Goal: Task Accomplishment & Management: Manage account settings

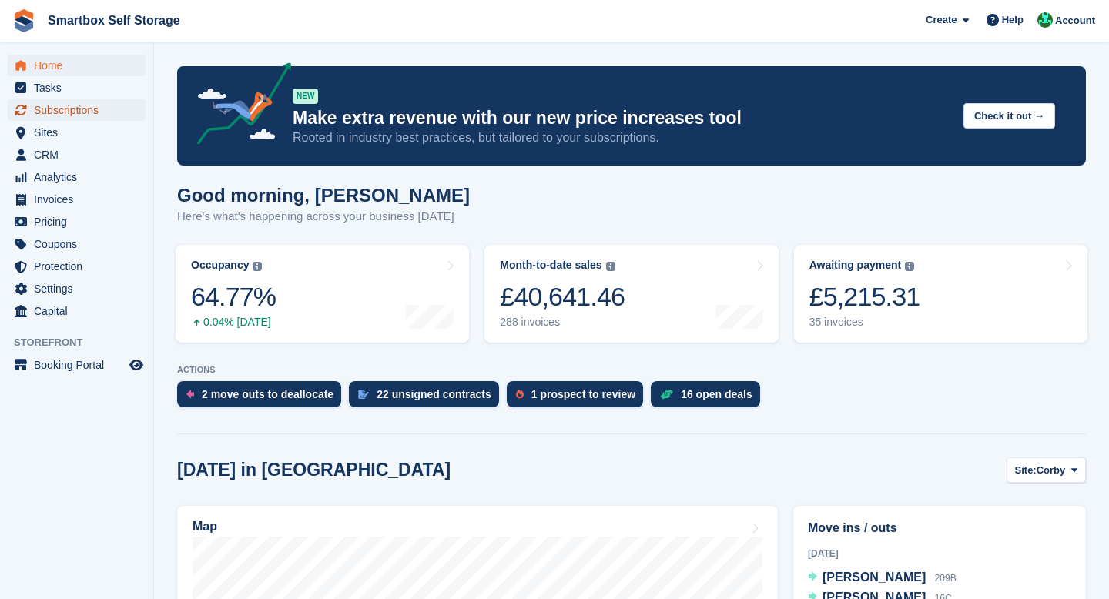
click at [61, 114] on span "Subscriptions" at bounding box center [80, 110] width 92 height 22
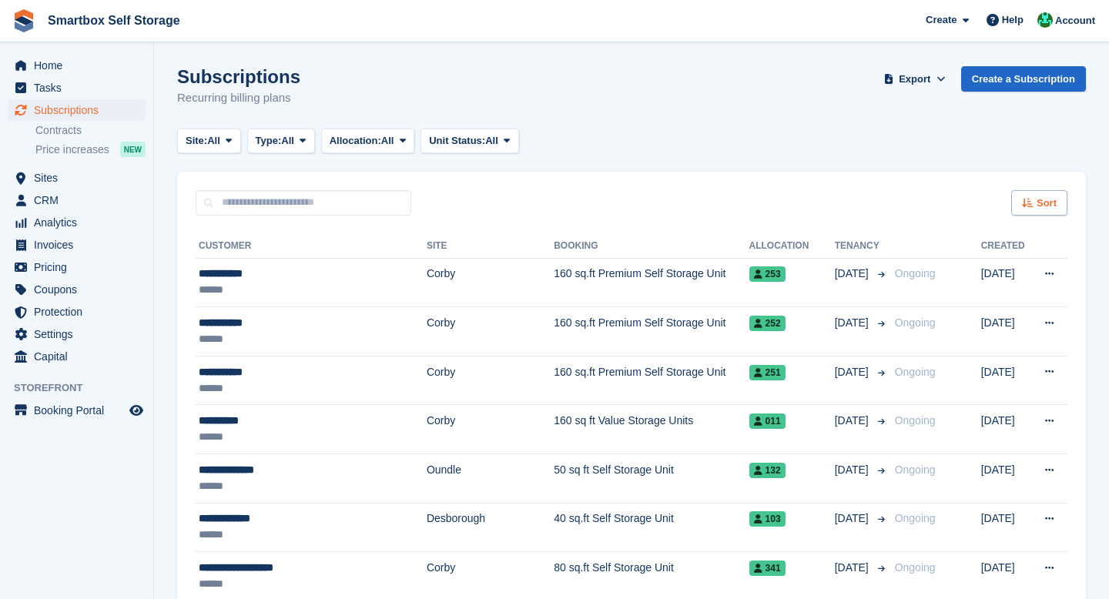
click at [1035, 193] on div "Sort" at bounding box center [1040, 202] width 56 height 25
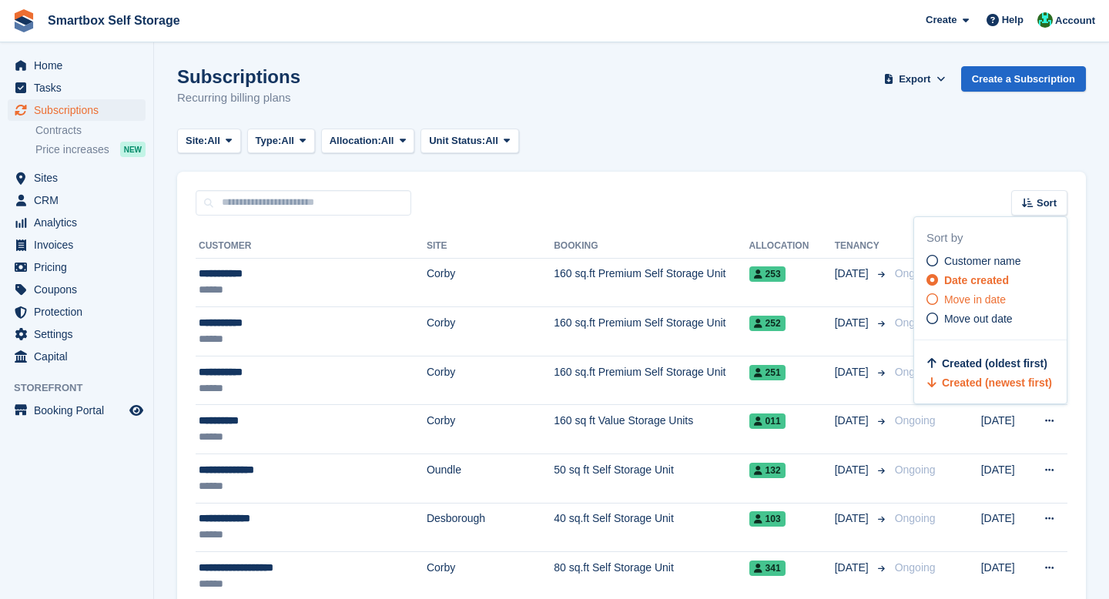
click at [962, 303] on span "Move in date" at bounding box center [976, 300] width 62 height 12
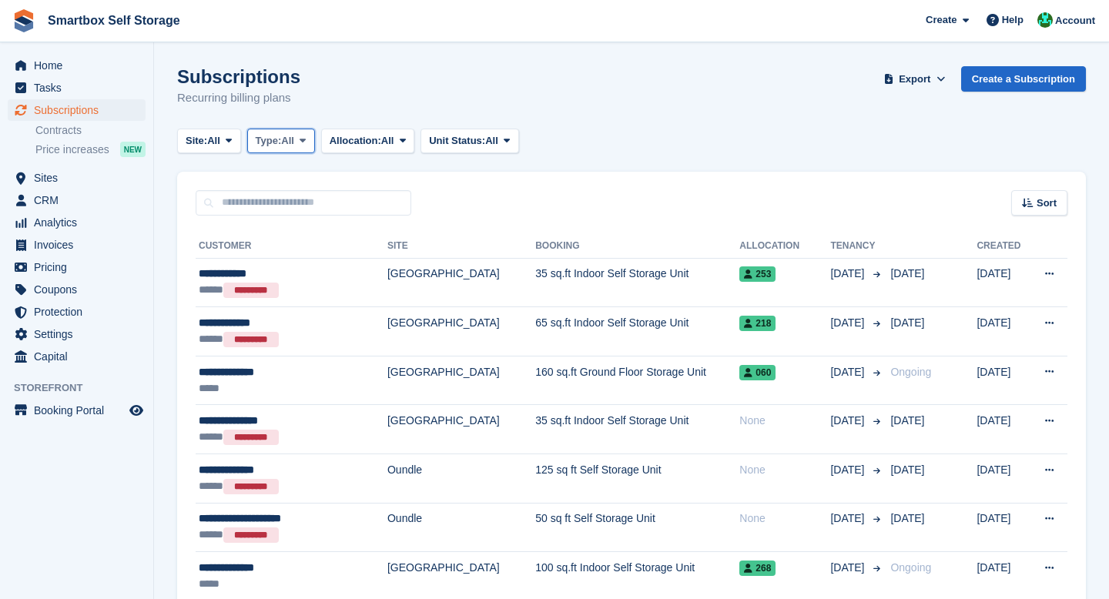
click at [278, 139] on span "Type:" at bounding box center [269, 140] width 26 height 15
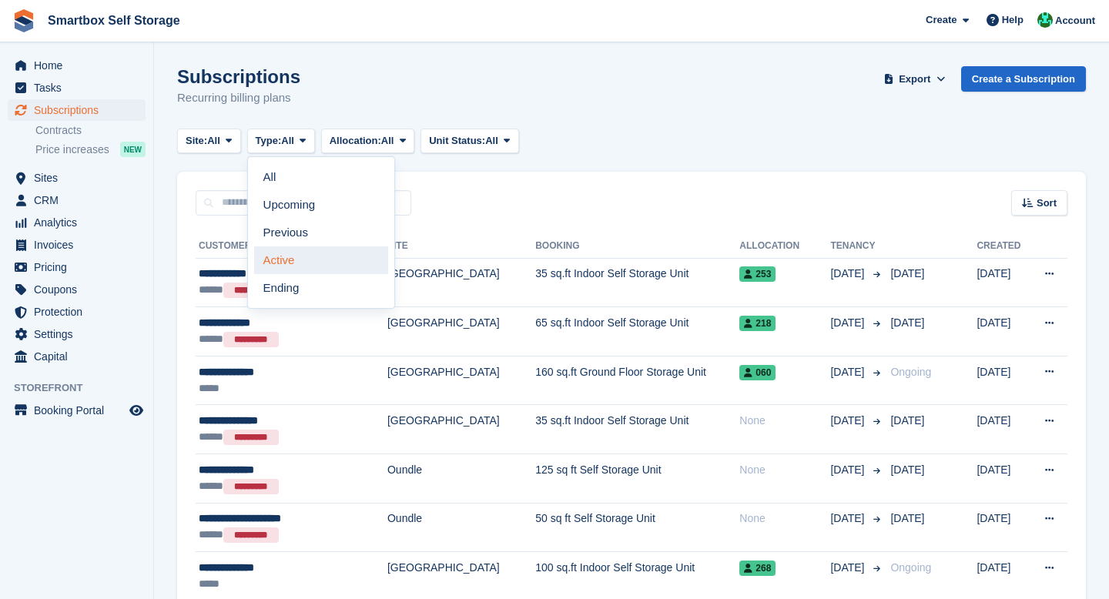
click at [292, 263] on link "Active" at bounding box center [321, 261] width 134 height 28
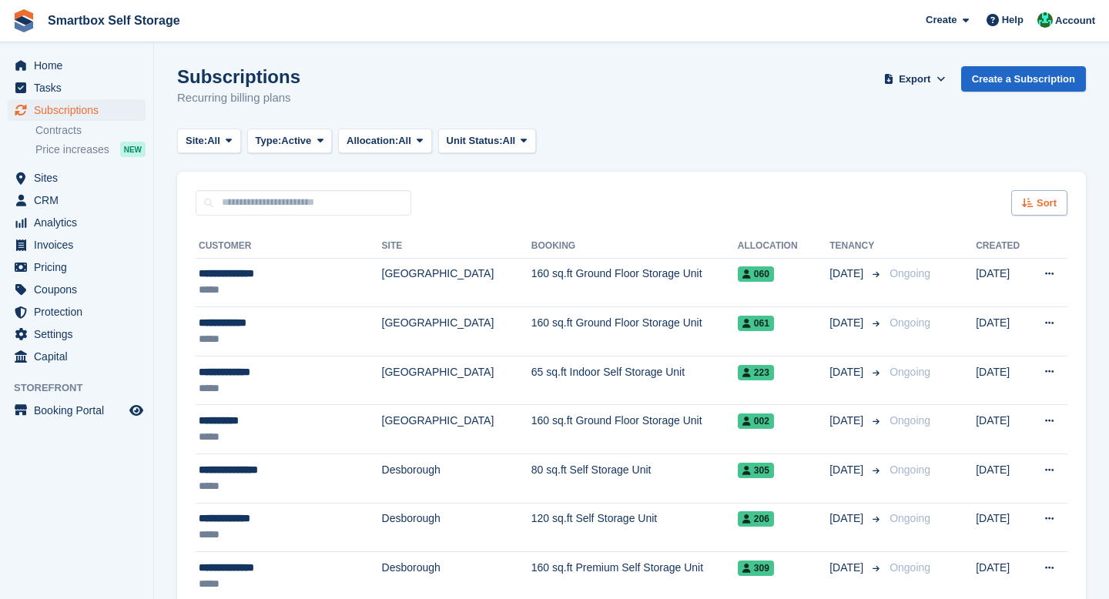
click at [1031, 206] on icon at bounding box center [1028, 203] width 12 height 10
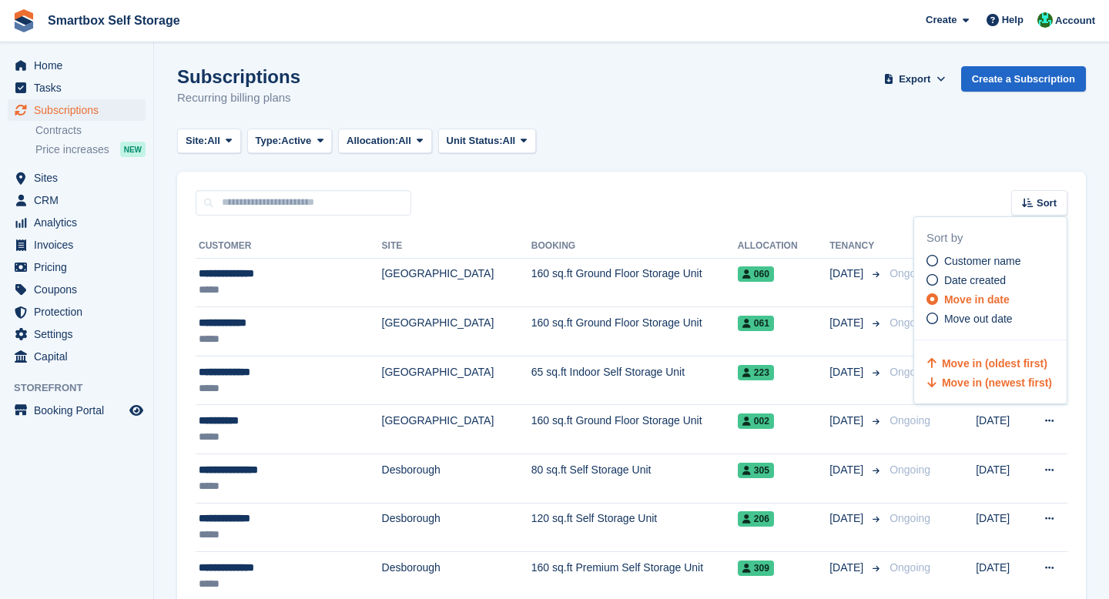
click at [985, 388] on span "Move in (newest first)" at bounding box center [997, 383] width 110 height 12
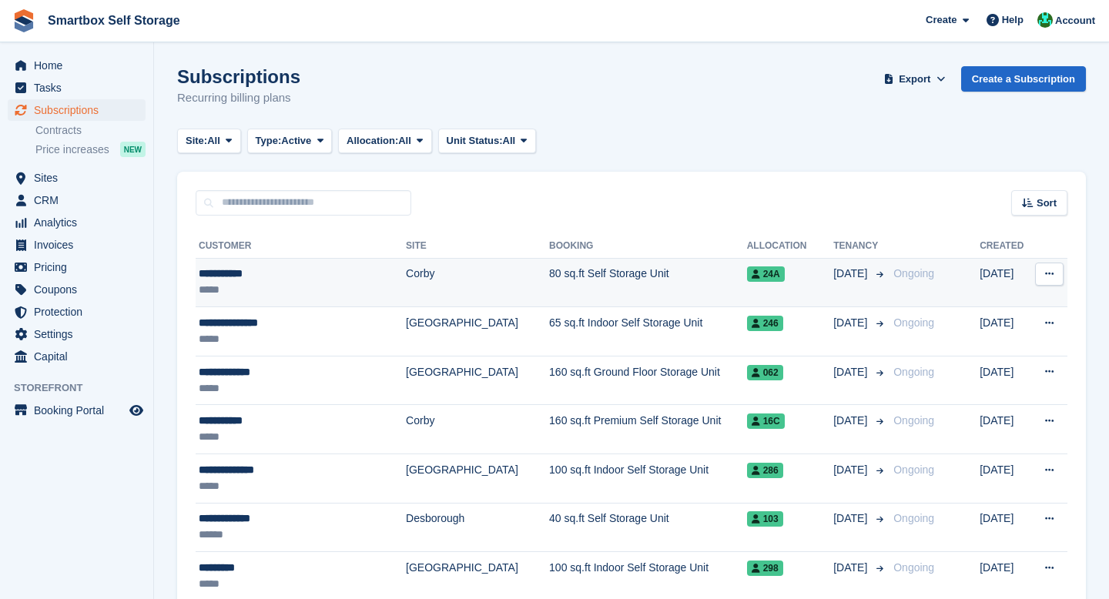
click at [629, 275] on td "80 sq.ft Self Storage Unit" at bounding box center [648, 282] width 198 height 49
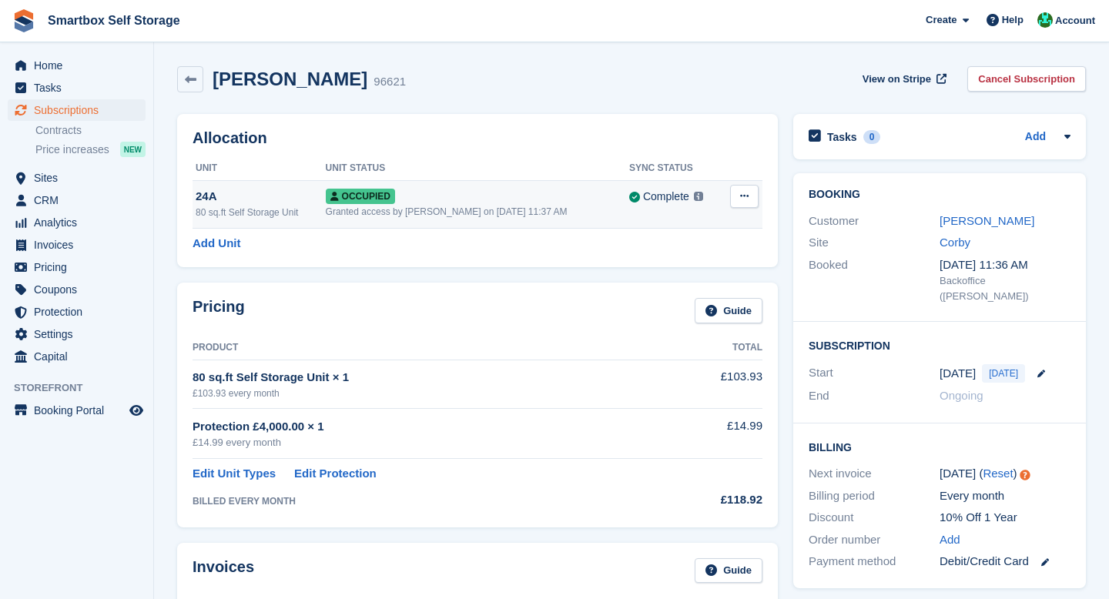
click at [523, 212] on div "Granted access by Alex Selenitsas on 21st Jul, 11:37 AM" at bounding box center [478, 212] width 304 height 14
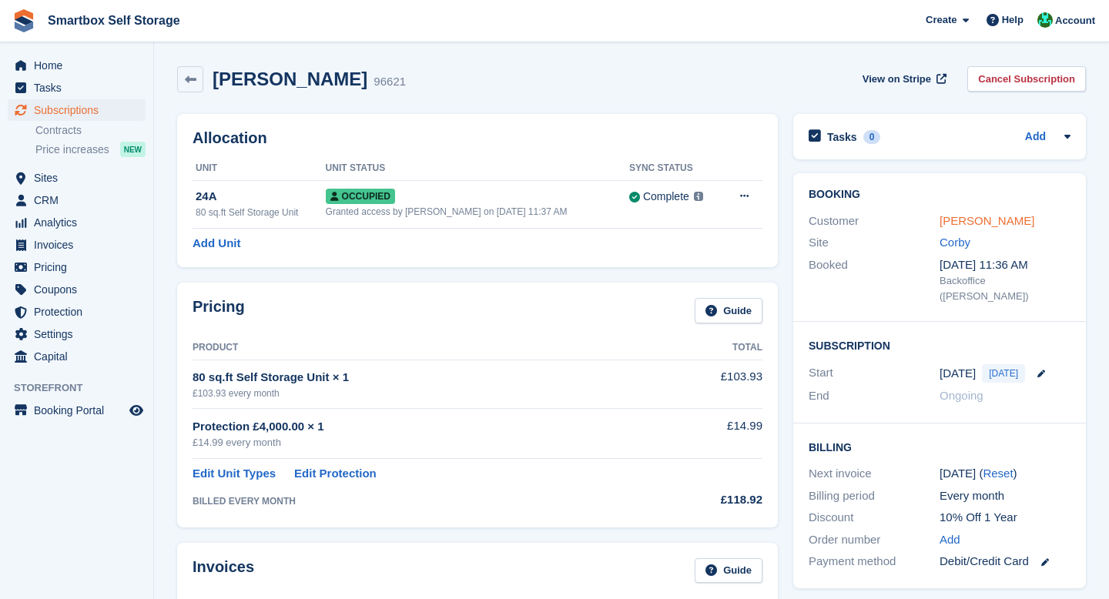
click at [985, 219] on link "Alex Santos" at bounding box center [987, 220] width 95 height 13
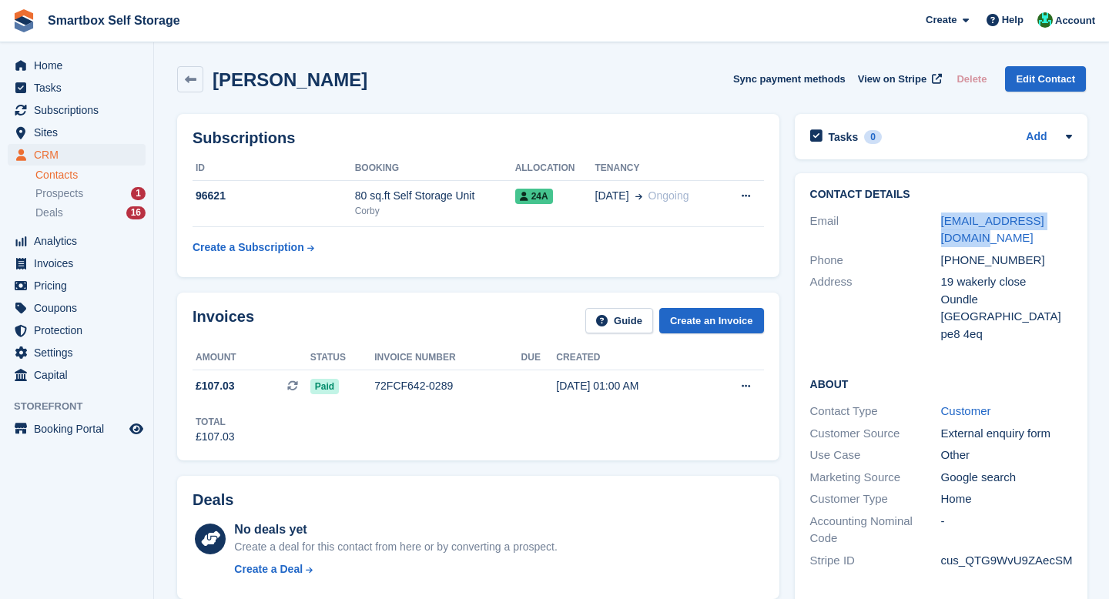
drag, startPoint x: 968, startPoint y: 248, endPoint x: 932, endPoint y: 225, distance: 42.3
click at [932, 225] on div "Email santos_787@hotmail.com" at bounding box center [942, 229] width 262 height 39
copy div "santos_787@hotmail.com"
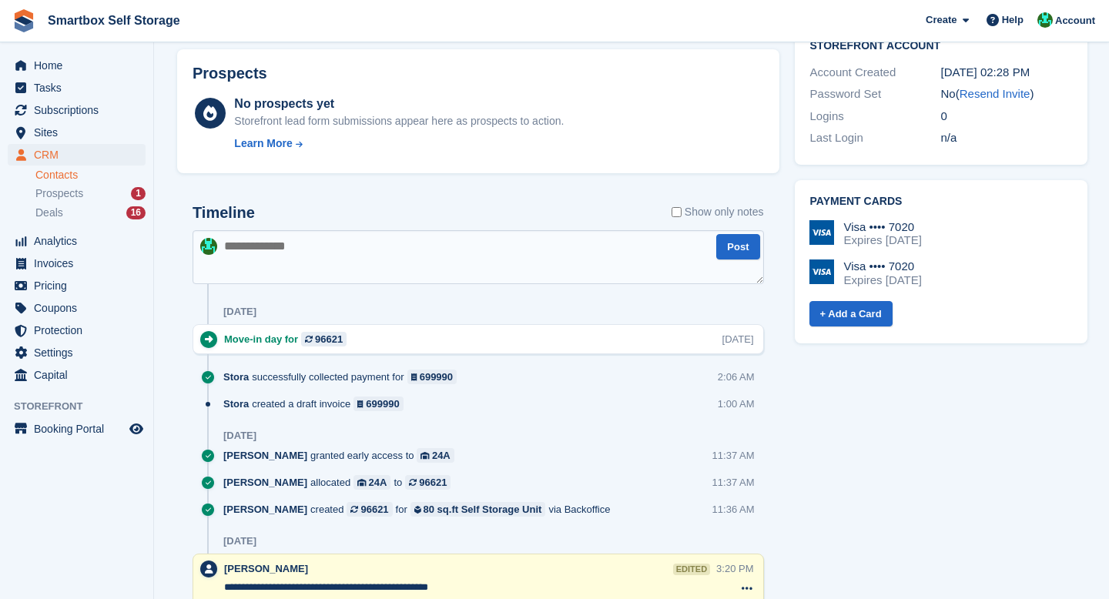
scroll to position [536, 0]
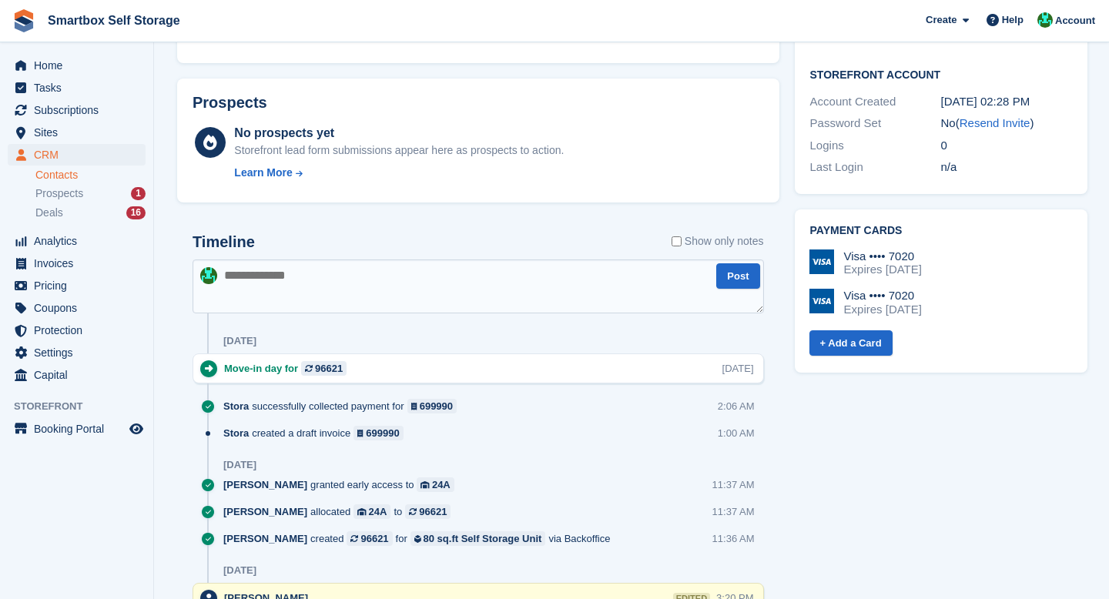
click at [390, 292] on textarea at bounding box center [479, 287] width 572 height 54
type textarea "**********"
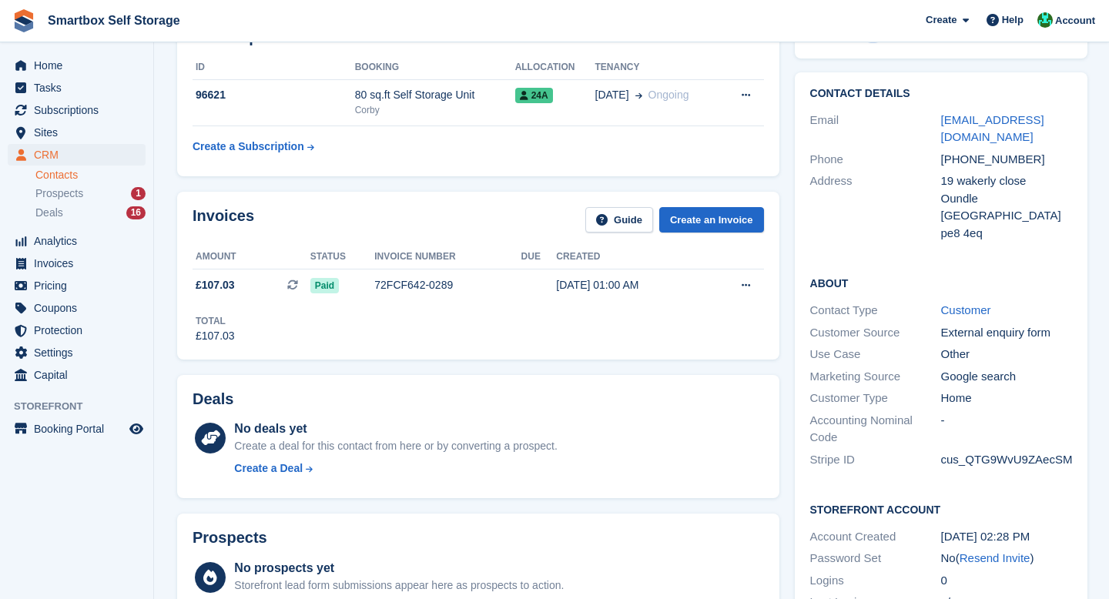
scroll to position [0, 0]
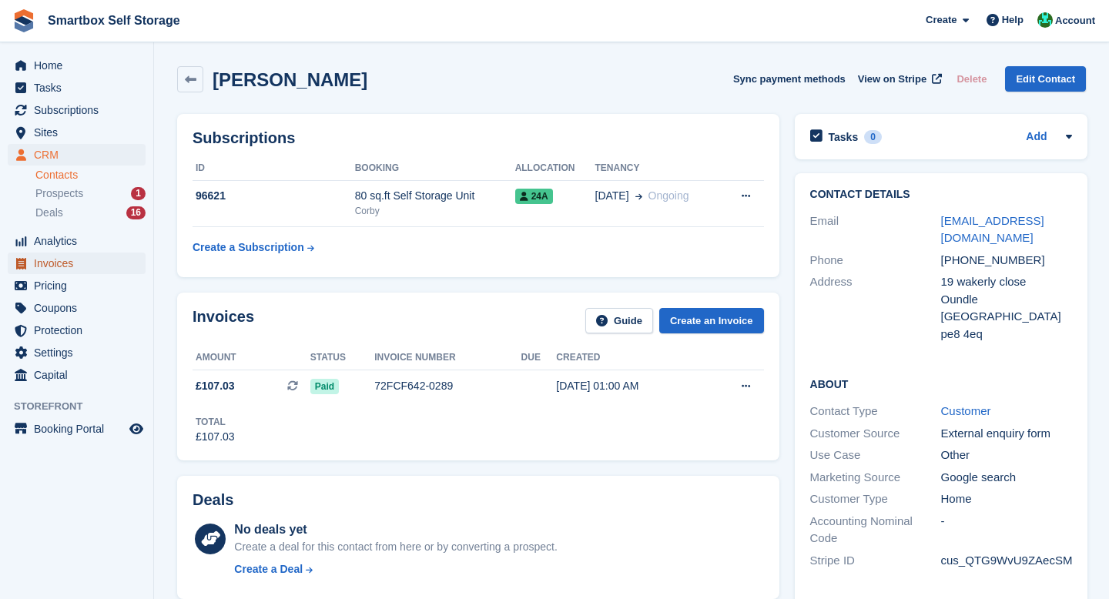
click at [70, 263] on span "Invoices" at bounding box center [80, 264] width 92 height 22
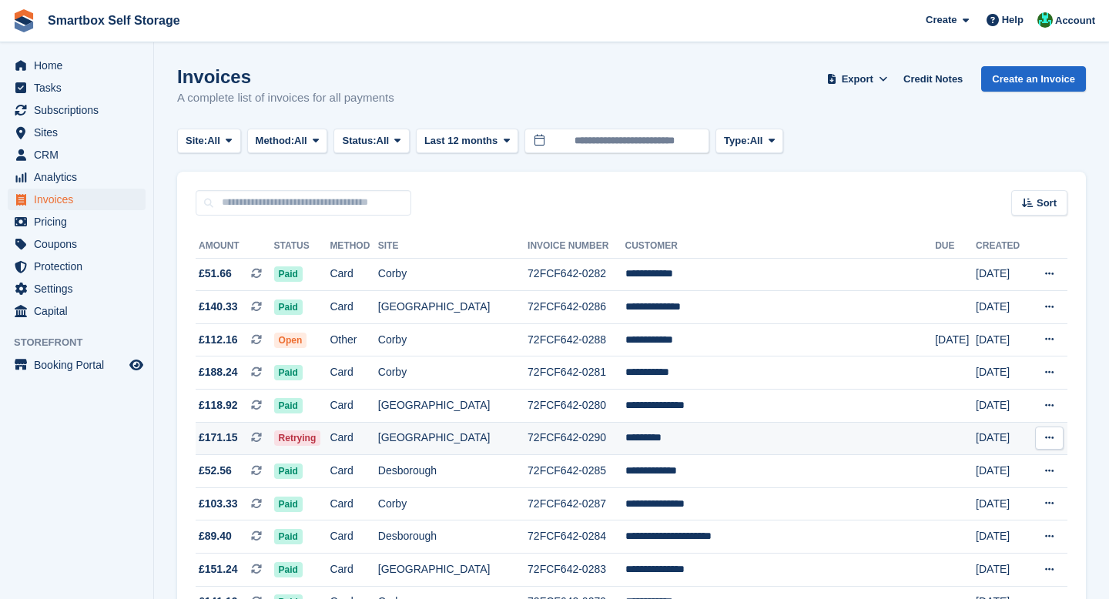
click at [361, 438] on td "Card" at bounding box center [354, 438] width 48 height 33
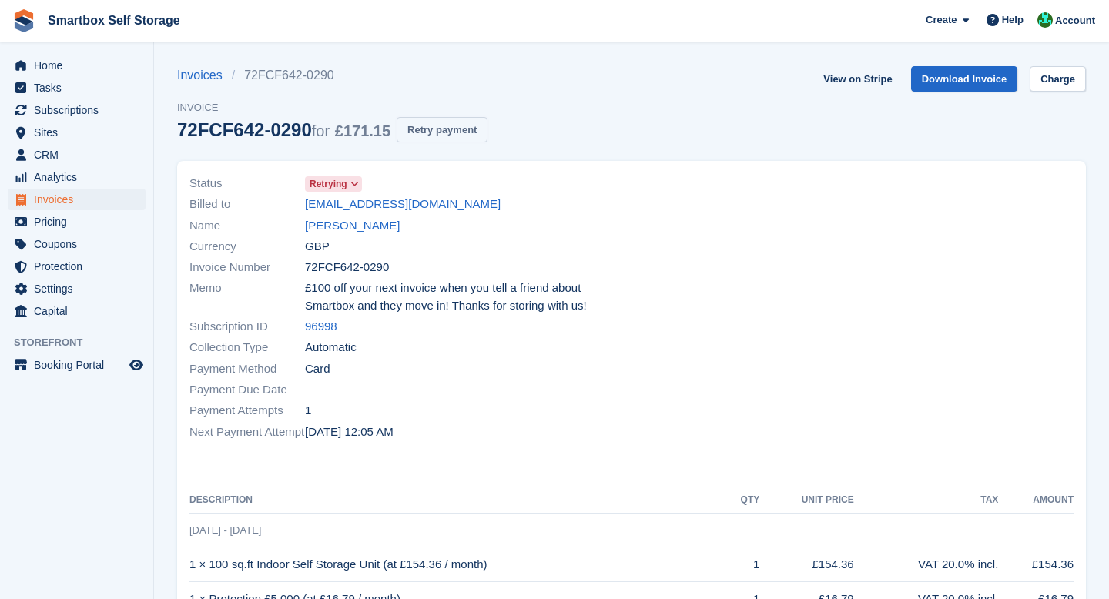
click at [473, 136] on button "Retry payment" at bounding box center [442, 129] width 91 height 25
